Goal: Transaction & Acquisition: Purchase product/service

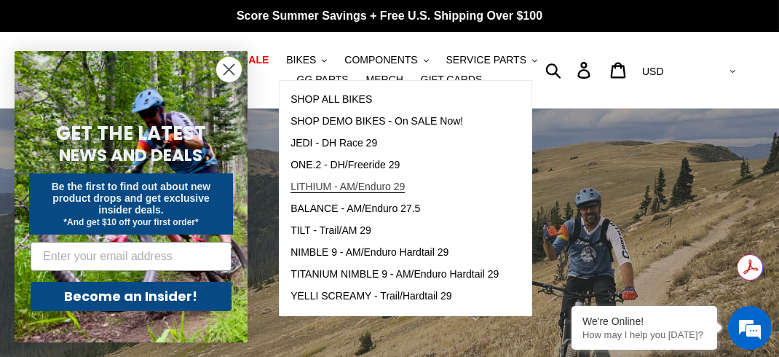
click at [360, 188] on span "LITHIUM - AM/Enduro 29" at bounding box center [347, 187] width 114 height 12
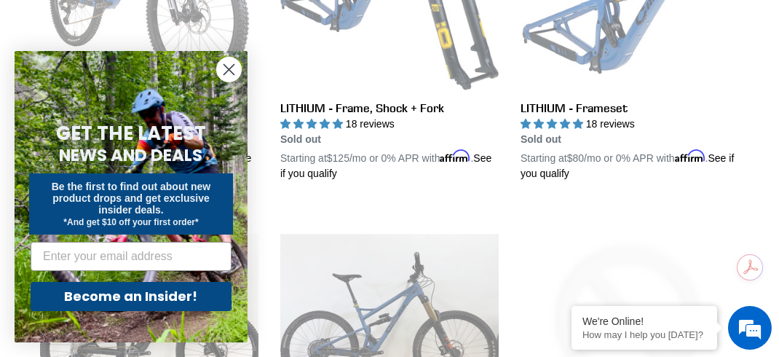
scroll to position [582, 0]
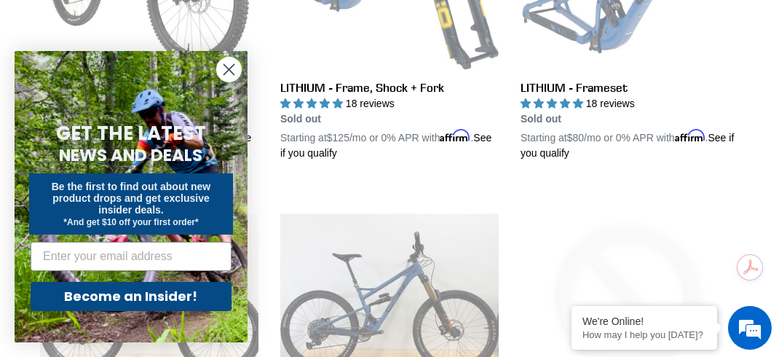
click at [235, 74] on circle "Close dialog" at bounding box center [229, 70] width 24 height 24
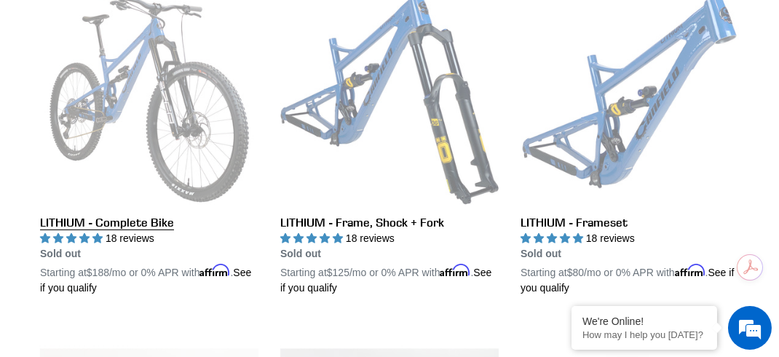
scroll to position [437, 0]
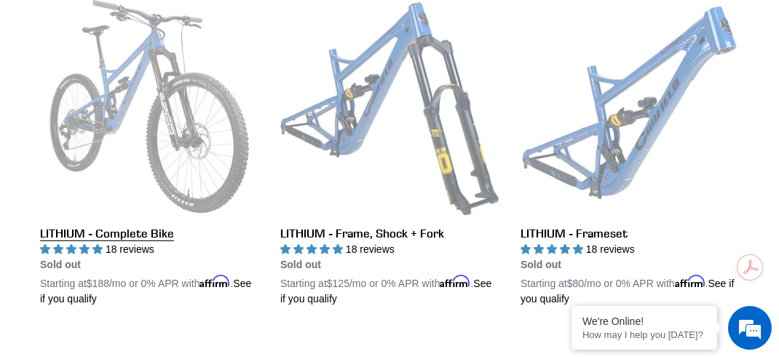
click at [172, 84] on link "LITHIUM - Complete Bike" at bounding box center [149, 151] width 218 height 309
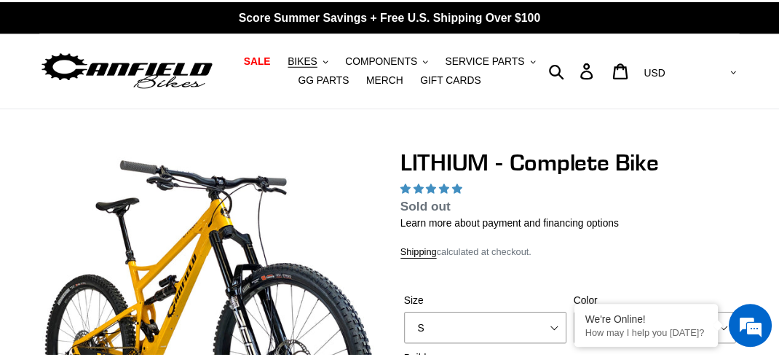
scroll to position [93, 0]
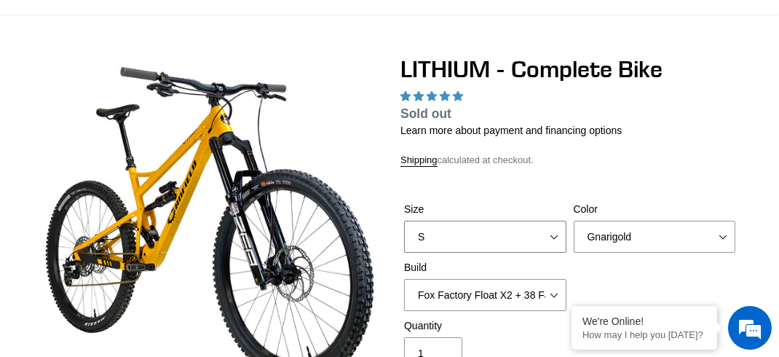
click at [428, 221] on select "S M L XL" at bounding box center [485, 237] width 162 height 32
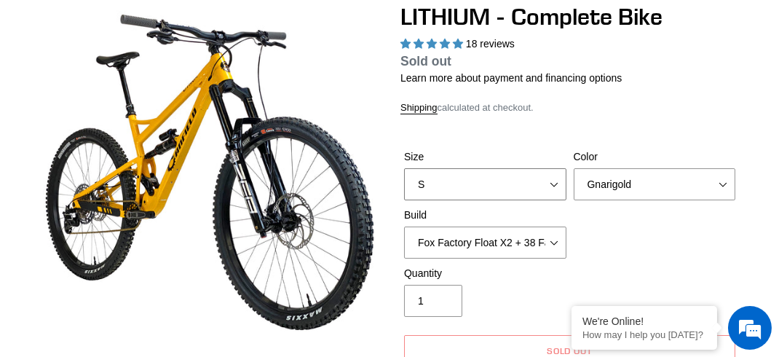
scroll to position [0, 0]
select select "highest-rating"
select select "L"
click at [404, 168] on select "S M L XL" at bounding box center [485, 184] width 162 height 32
